Goal: Task Accomplishment & Management: Use online tool/utility

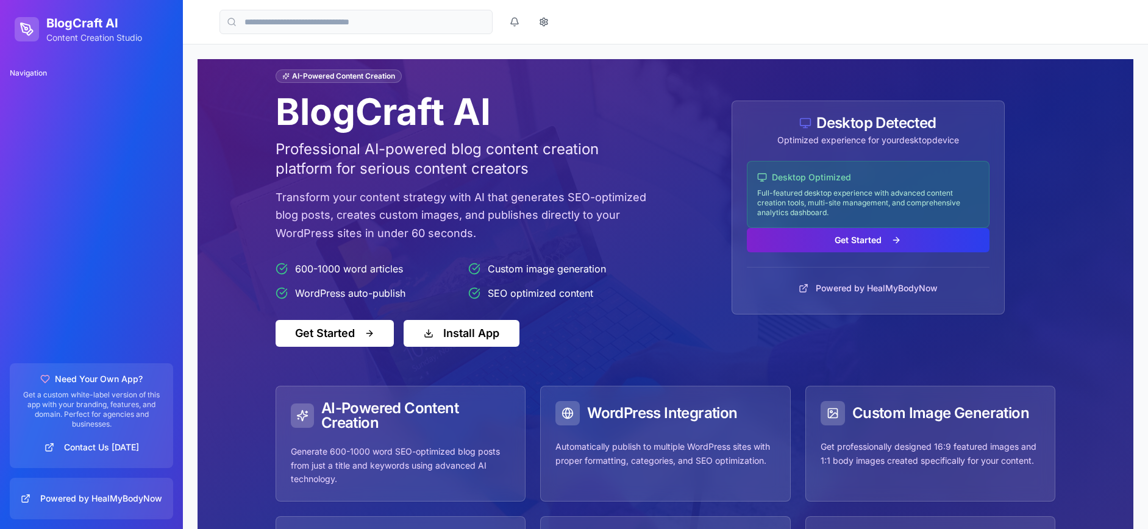
click at [877, 239] on button "Get Started" at bounding box center [868, 240] width 243 height 24
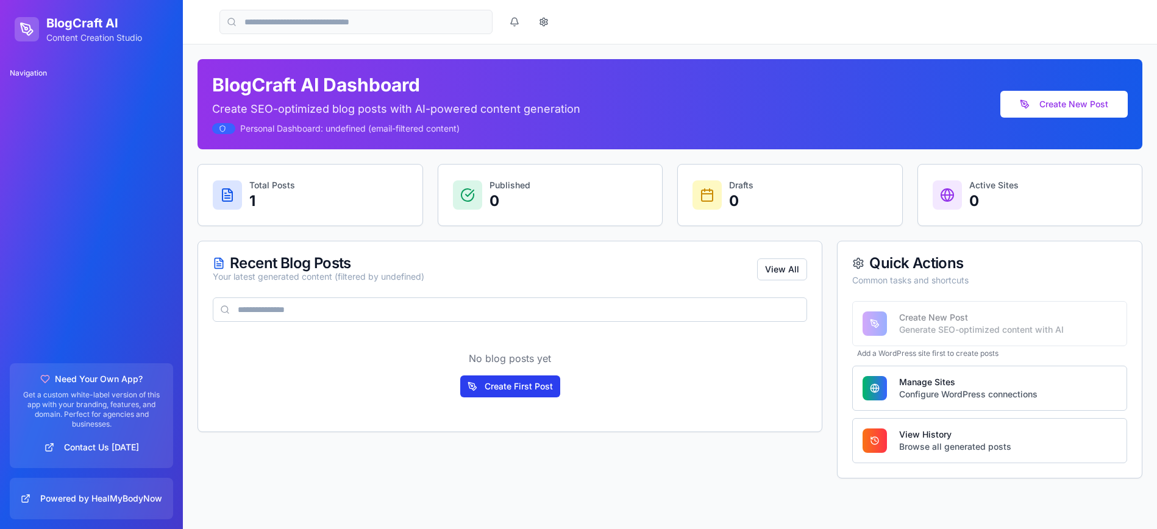
click at [531, 382] on button "Create First Post" at bounding box center [510, 386] width 100 height 22
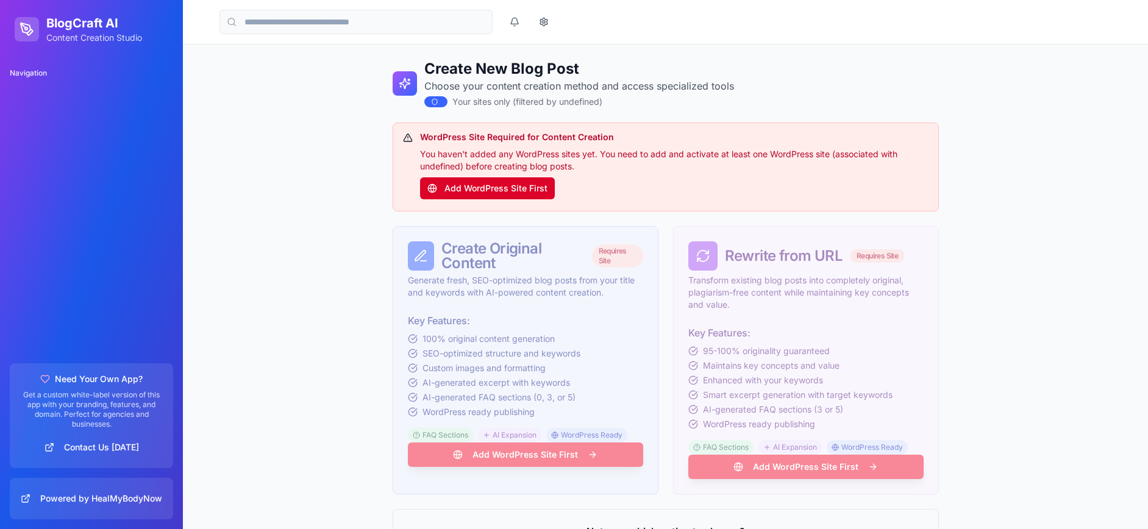
click at [464, 185] on button "Add WordPress Site First" at bounding box center [487, 188] width 135 height 22
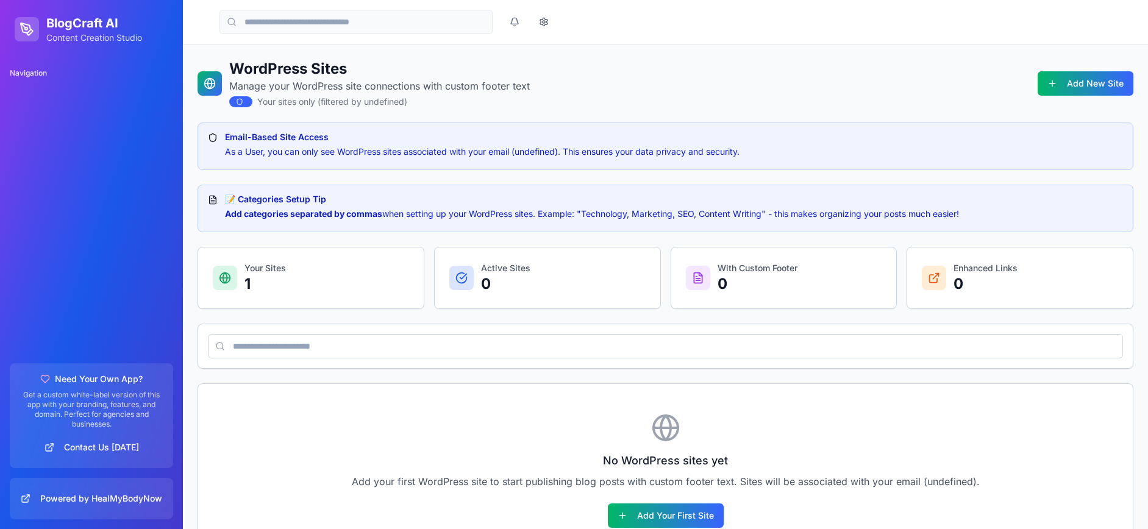
click at [283, 279] on p "1" at bounding box center [264, 284] width 41 height 20
click at [58, 28] on h1 "BlogCraft AI" at bounding box center [94, 23] width 96 height 17
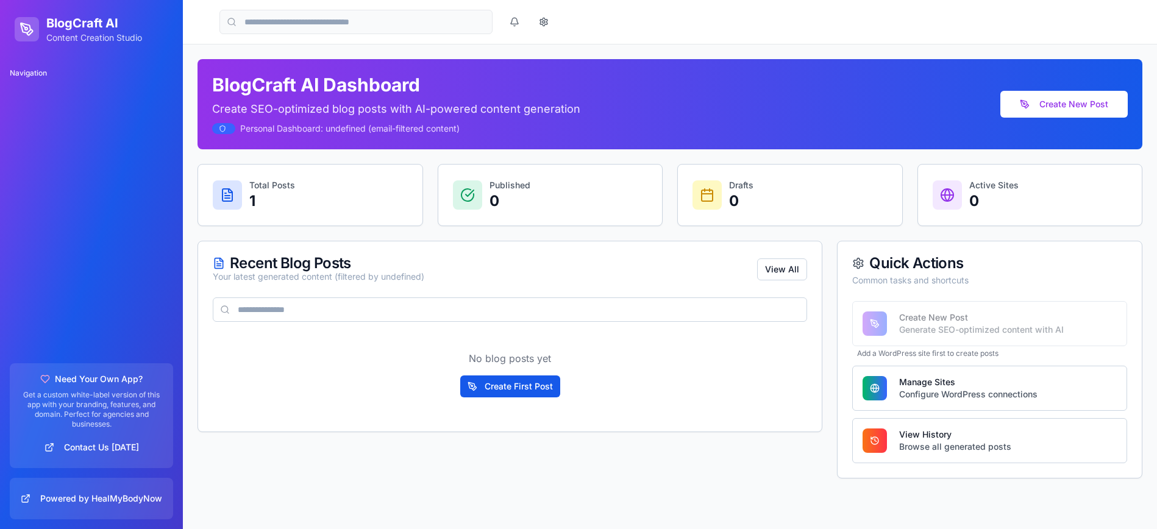
click at [288, 261] on div "Recent Blog Posts" at bounding box center [318, 263] width 211 height 15
click at [792, 272] on button "View All" at bounding box center [782, 269] width 50 height 22
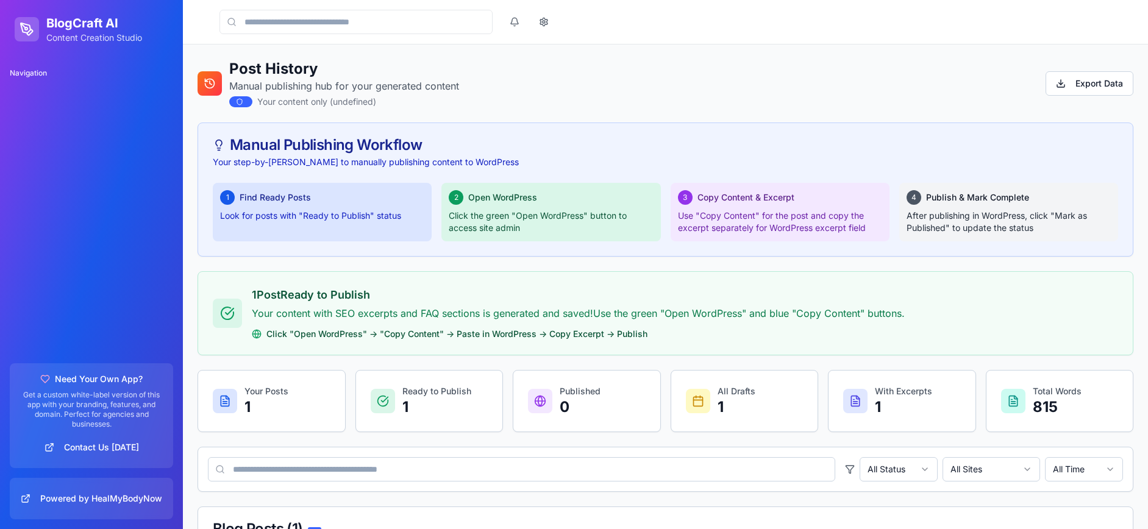
click at [298, 21] on input at bounding box center [355, 22] width 273 height 24
click at [60, 23] on h1 "BlogCraft AI" at bounding box center [94, 23] width 96 height 17
